Goal: Find specific page/section: Find specific page/section

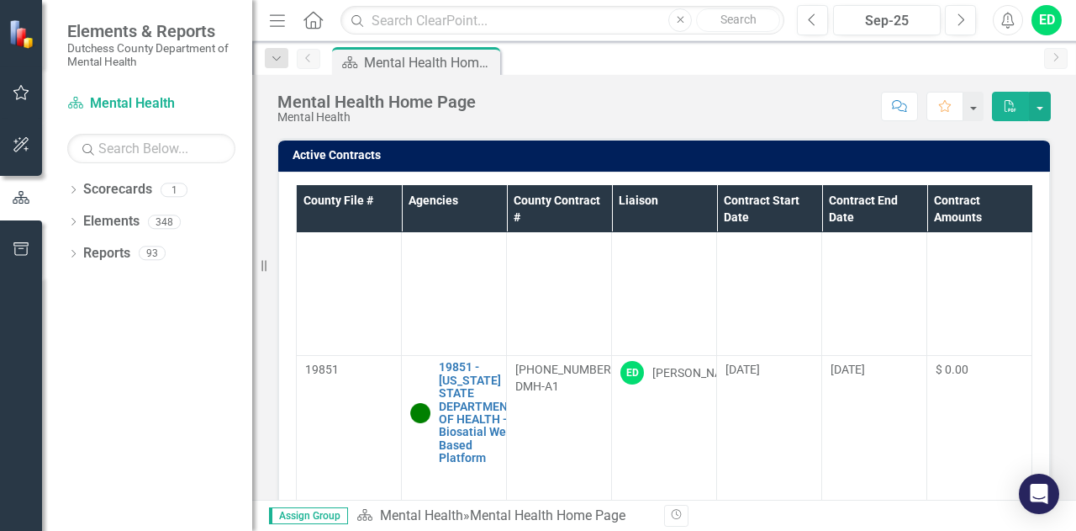
scroll to position [2775, 0]
click at [512, 26] on input "text" at bounding box center [563, 20] width 444 height 29
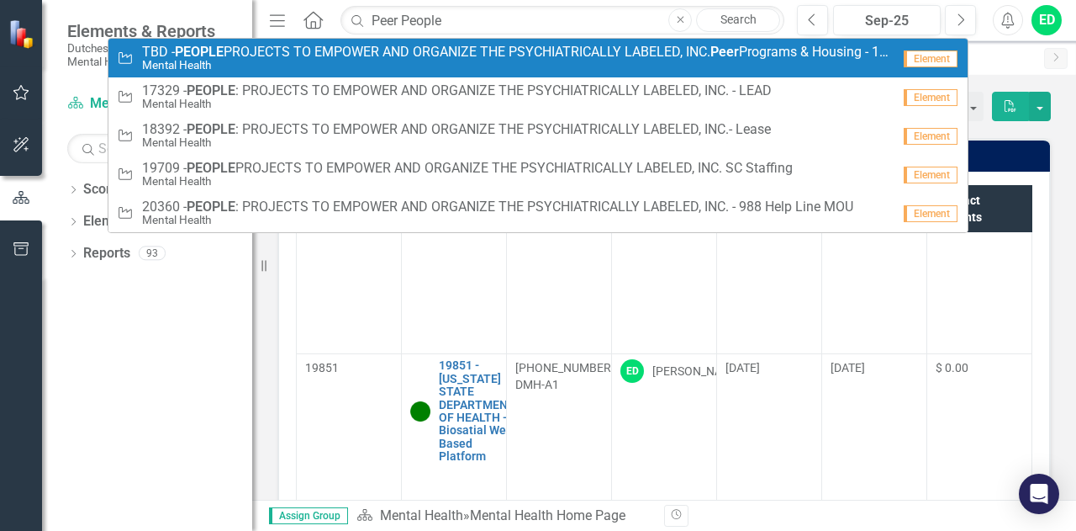
click at [454, 59] on small "Mental Health" at bounding box center [516, 65] width 749 height 13
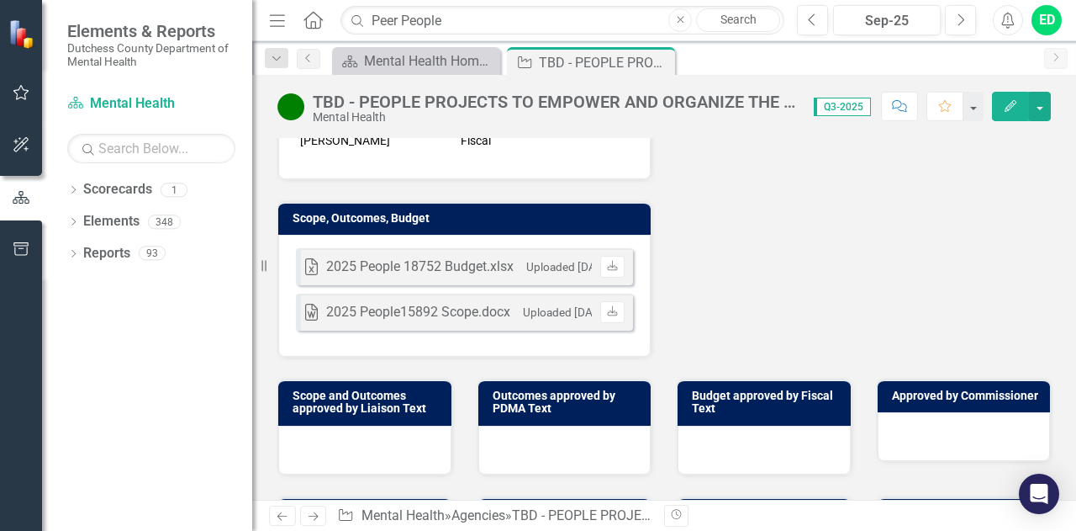
scroll to position [589, 0]
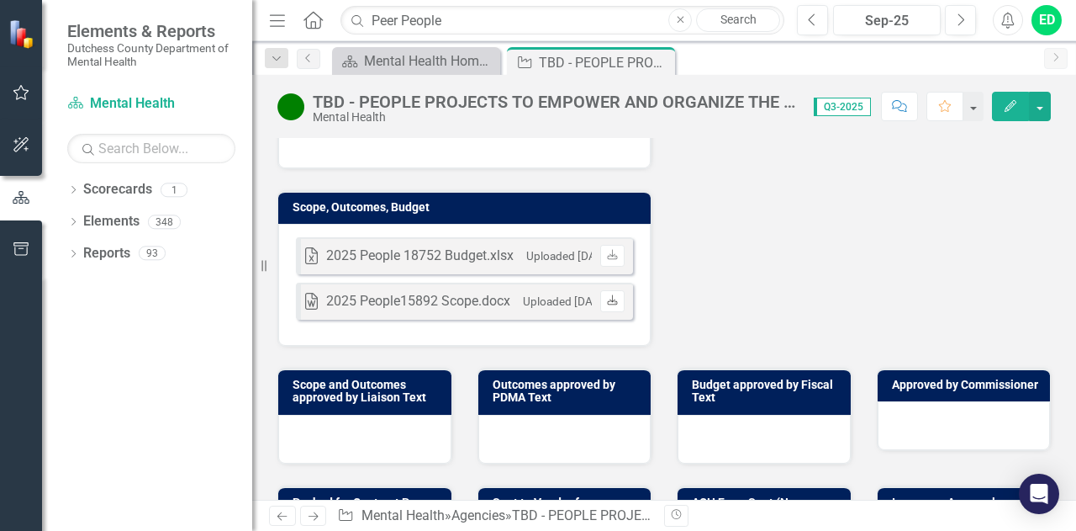
click at [609, 309] on link "Download" at bounding box center [612, 301] width 24 height 22
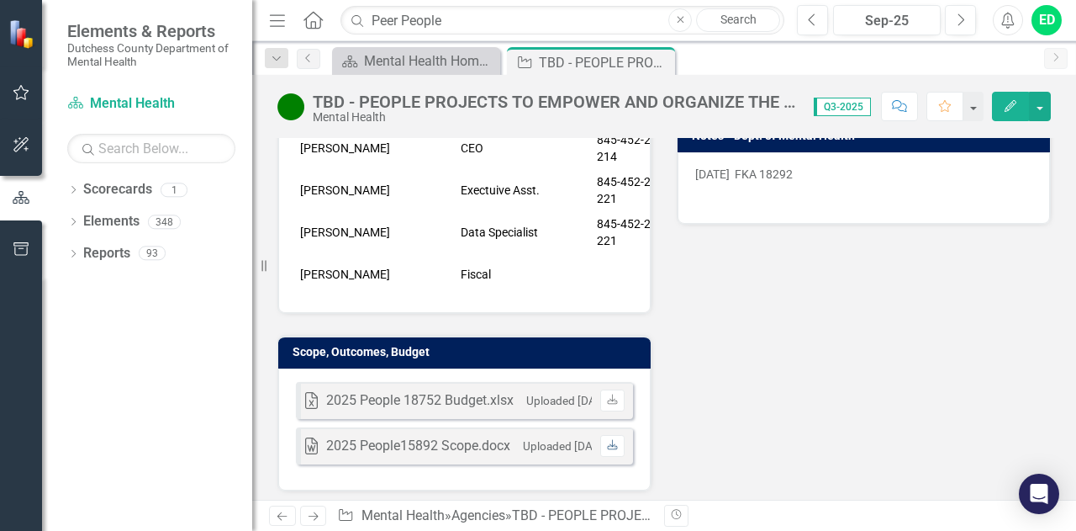
scroll to position [420, 0]
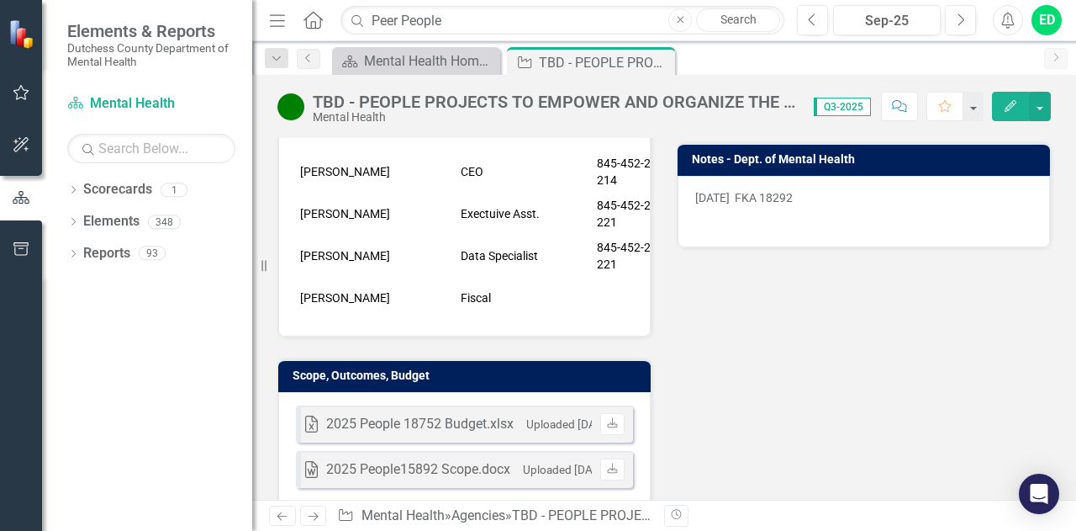
drag, startPoint x: 659, startPoint y: 61, endPoint x: 495, endPoint y: 18, distance: 169.7
click at [0, 0] on icon at bounding box center [0, 0] width 0 height 0
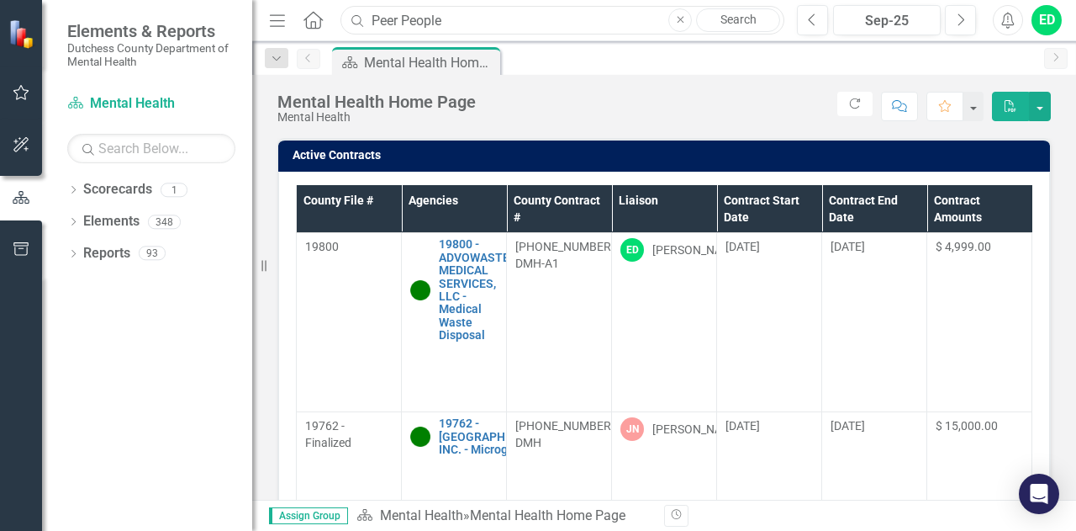
click at [495, 18] on input "Peer People" at bounding box center [563, 20] width 444 height 29
type input "P"
type input "R"
type input "P"
type input "M"
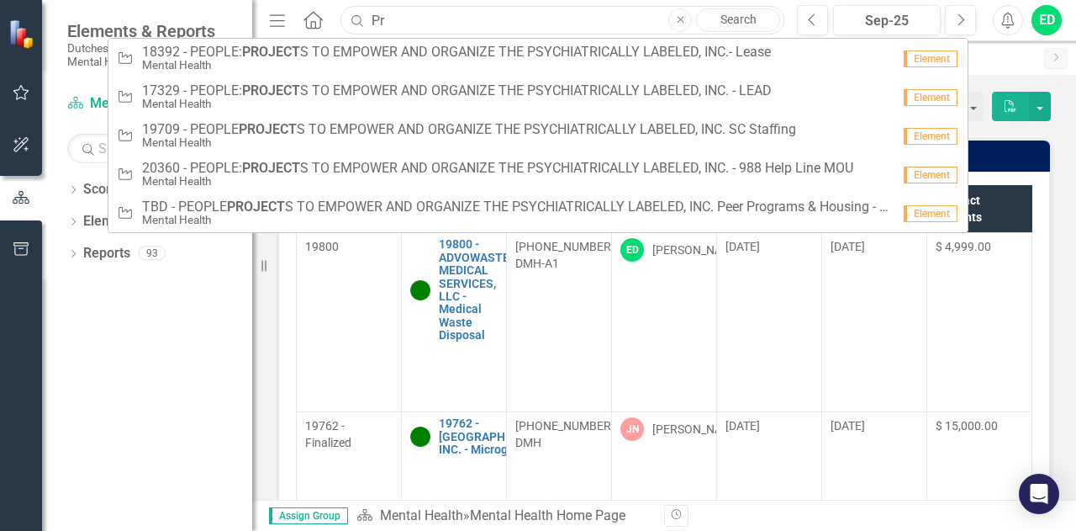
type input "P"
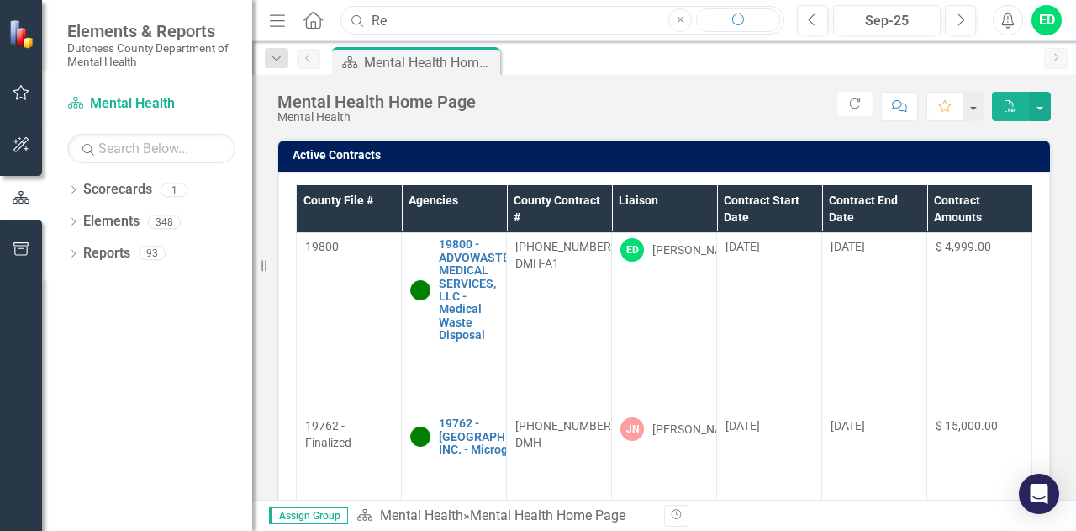
type input "R"
